Goal: Task Accomplishment & Management: Use online tool/utility

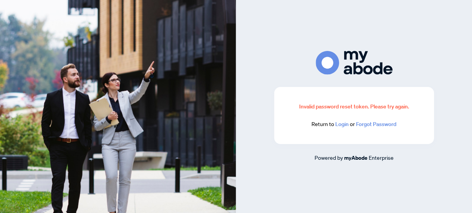
click at [343, 124] on link "Login" at bounding box center [341, 124] width 13 height 7
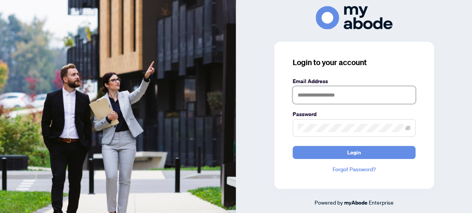
click at [314, 95] on input "text" at bounding box center [353, 95] width 123 height 18
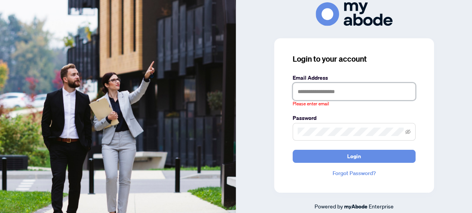
type input "**********"
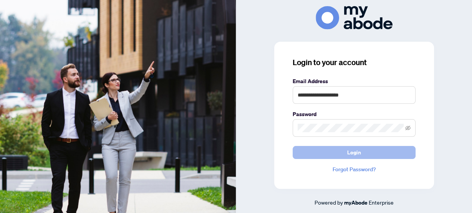
click at [353, 152] on span "Login" at bounding box center [354, 153] width 14 height 12
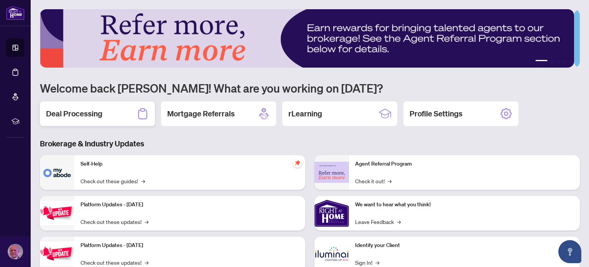
click at [72, 108] on h2 "Deal Processing" at bounding box center [74, 113] width 56 height 11
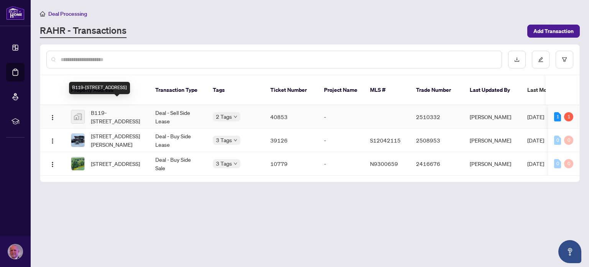
click at [112, 108] on span "B119-[STREET_ADDRESS]" at bounding box center [117, 116] width 52 height 17
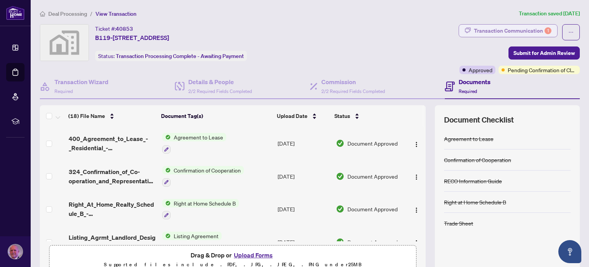
click at [483, 29] on div "Transaction Communication 1" at bounding box center [513, 31] width 78 height 12
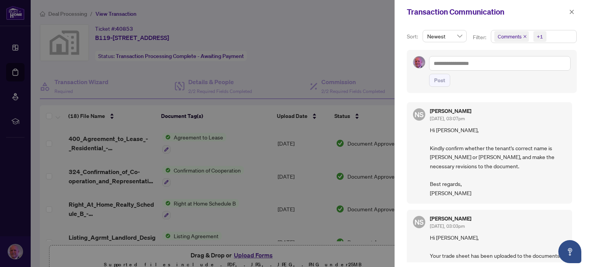
click at [318, 41] on div at bounding box center [294, 133] width 589 height 267
click at [571, 12] on icon "close" at bounding box center [571, 11] width 5 height 5
